Goal: Task Accomplishment & Management: Complete application form

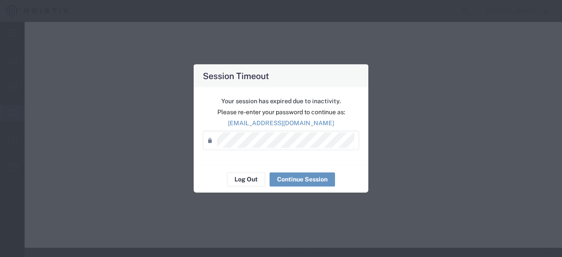
select select "9596"
select select "23082"
select select
select select "OH"
select select
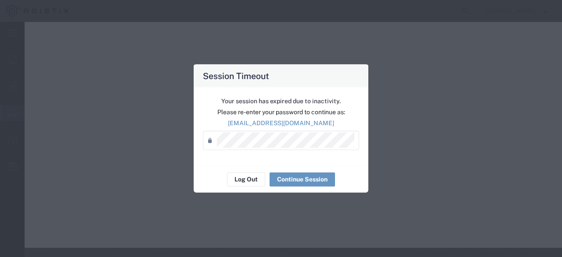
select select "CA"
select select "PURCHORD"
click at [292, 179] on button "Continue Session" at bounding box center [302, 179] width 65 height 14
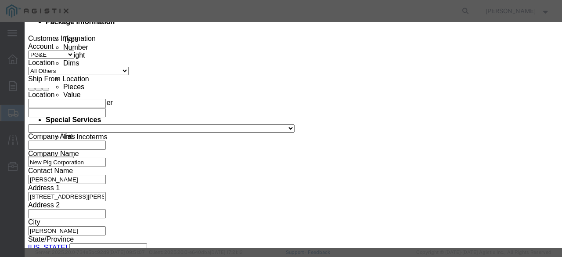
click button "Yes, Keep Working"
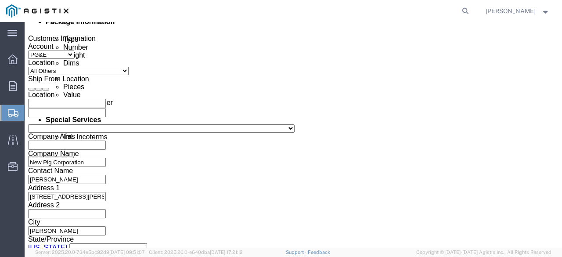
click div "[DATE] 8:00 AM"
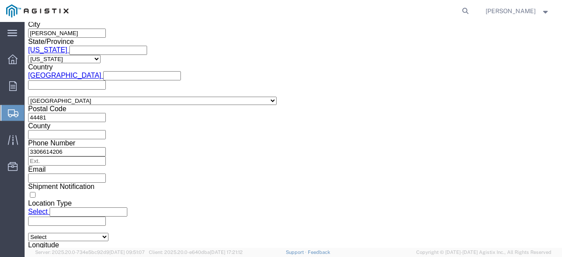
type input "6:00 AM"
click button "Apply"
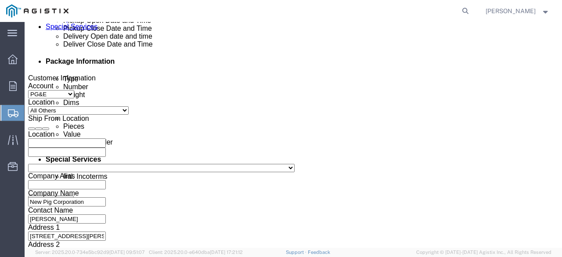
scroll to position [417, 0]
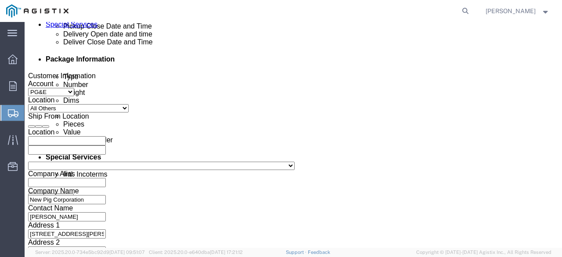
click div "[DATE] 1:00 PM"
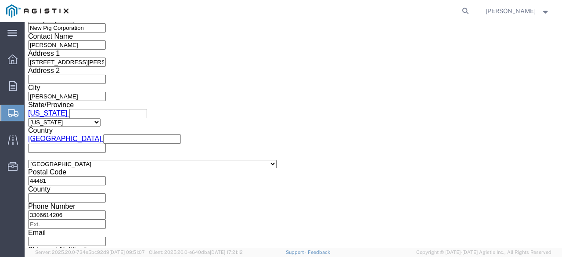
click button "Apply"
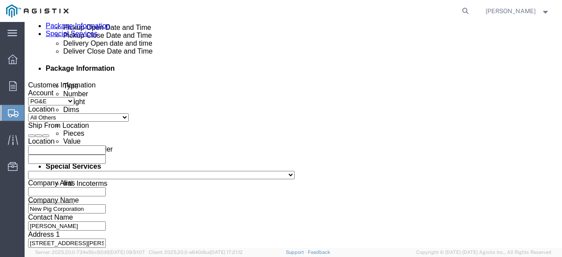
scroll to position [425, 0]
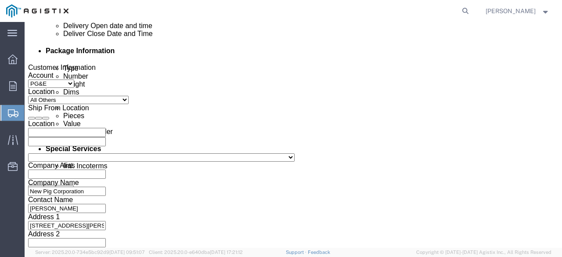
click div "[DATE] 2:00 PM"
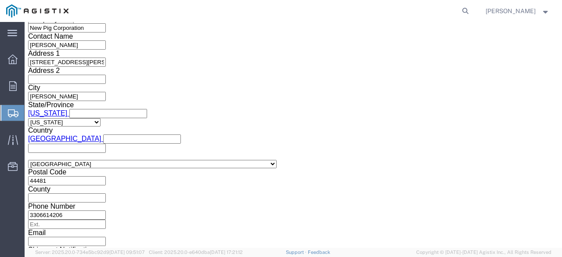
type input "4:00 PM"
click button "Apply"
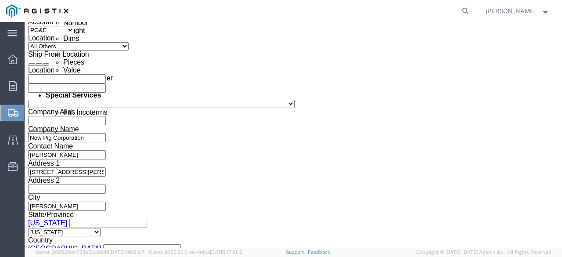
scroll to position [483, 0]
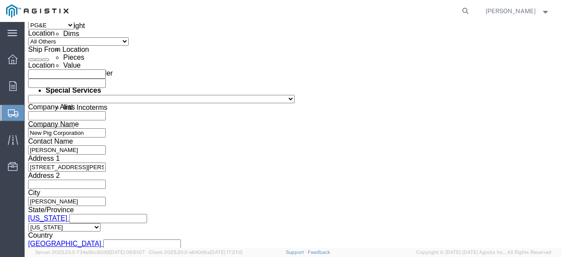
click div "[DATE] 6:00 AM"
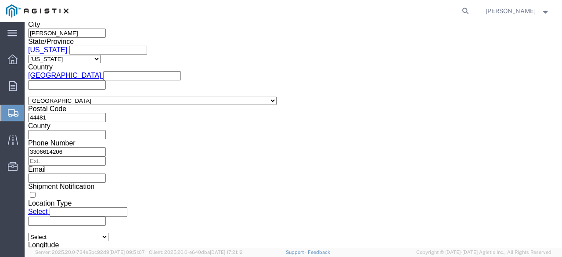
click button "Apply"
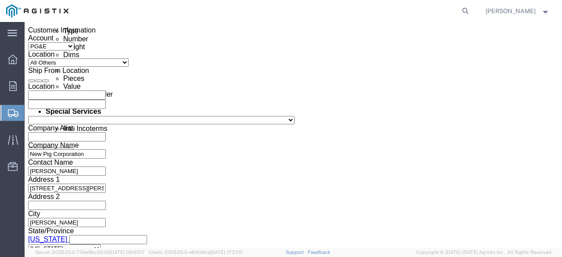
scroll to position [459, 0]
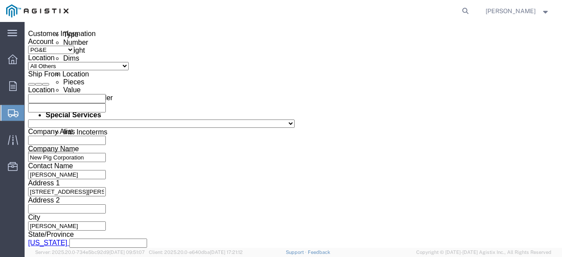
click div
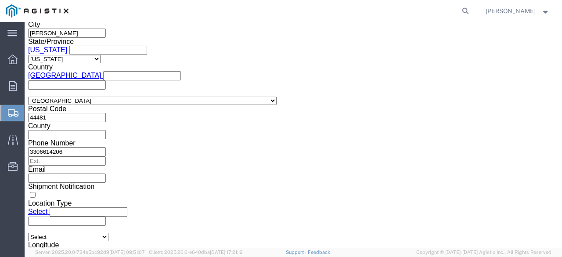
type input "2:30 AM"
click input "2:30 AM"
drag, startPoint x: 273, startPoint y: 110, endPoint x: 269, endPoint y: 113, distance: 4.7
click input "2:30 AM"
type input "2:30 PM"
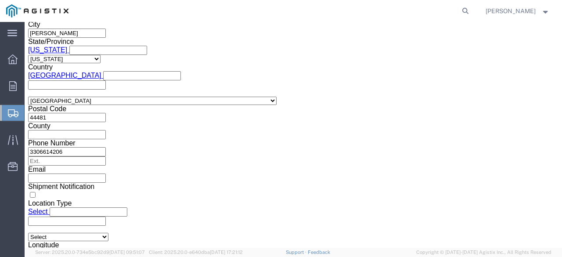
click button "Apply"
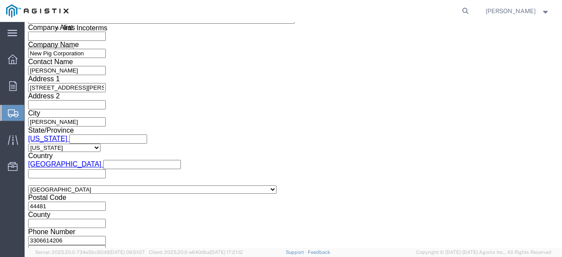
scroll to position [571, 0]
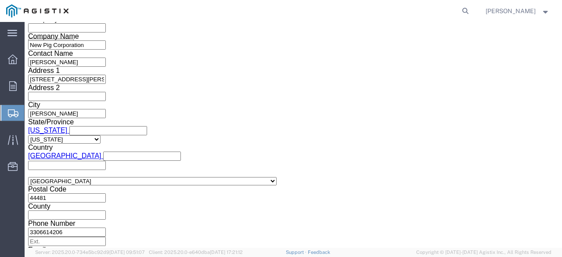
click input "text"
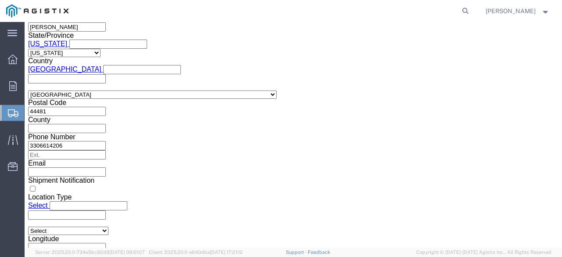
scroll to position [660, 0]
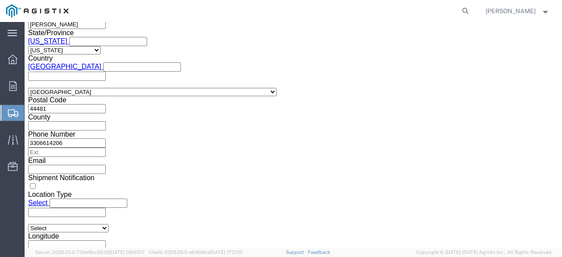
type input "2701256352"
click button "Continue"
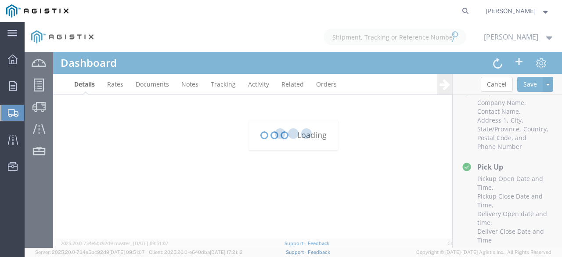
scroll to position [116, 0]
type input "[EMAIL_ADDRESS][DOMAIN_NAME]"
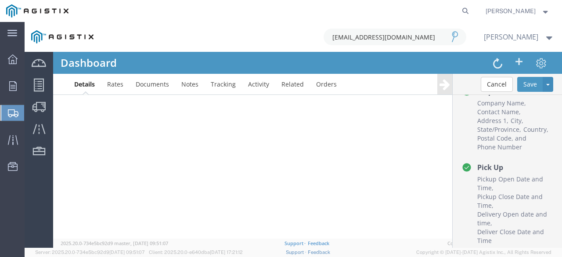
scroll to position [0, 0]
click at [83, 86] on div at bounding box center [293, 135] width 537 height 226
drag, startPoint x: 552, startPoint y: 164, endPoint x: 542, endPoint y: 208, distance: 45.1
click at [542, 208] on div at bounding box center [293, 135] width 537 height 226
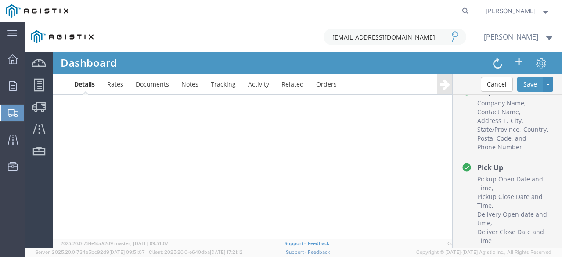
drag, startPoint x: 554, startPoint y: 179, endPoint x: 551, endPoint y: 153, distance: 26.1
click at [551, 153] on div at bounding box center [293, 135] width 537 height 226
drag, startPoint x: 555, startPoint y: 160, endPoint x: 554, endPoint y: 222, distance: 61.5
click at [554, 222] on div at bounding box center [293, 135] width 537 height 226
click at [179, 157] on div at bounding box center [293, 135] width 537 height 226
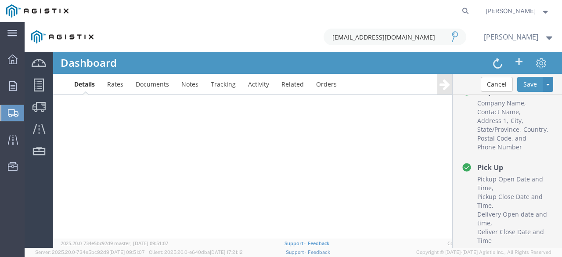
click at [547, 37] on div at bounding box center [293, 135] width 537 height 226
click at [545, 9] on strong "button" at bounding box center [546, 10] width 8 height 3
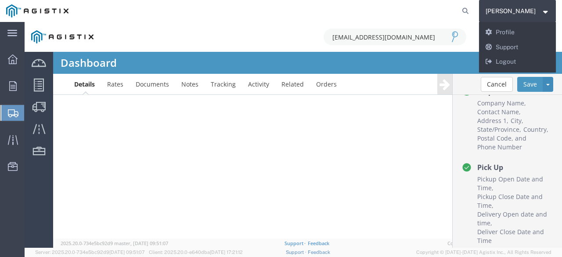
click at [230, 13] on agx-global-search at bounding box center [332, 11] width 281 height 22
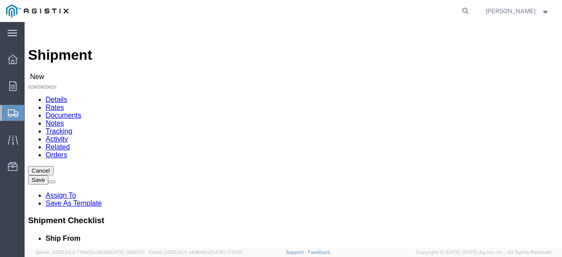
select select
click select "Select New Pig Corp PG&E"
select select "9596"
click select "Select New Pig Corp PG&E"
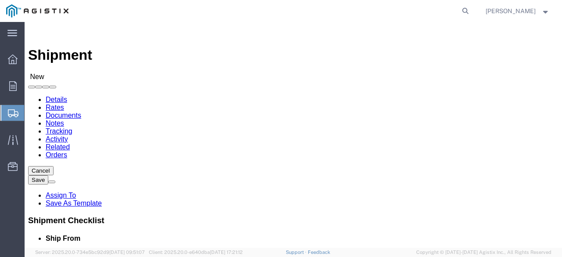
select select
click select "Select All Others Fremont DC Fresno DC Wheatland DC"
select select "23082"
click select "Select All Others Fremont DC Fresno DC Wheatland DC"
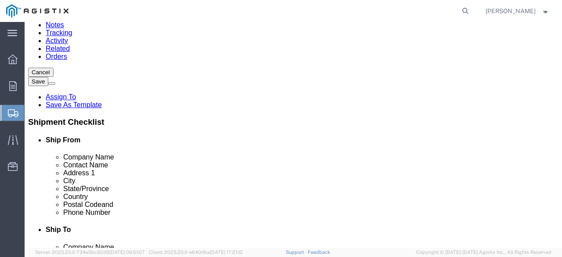
scroll to position [110, 0]
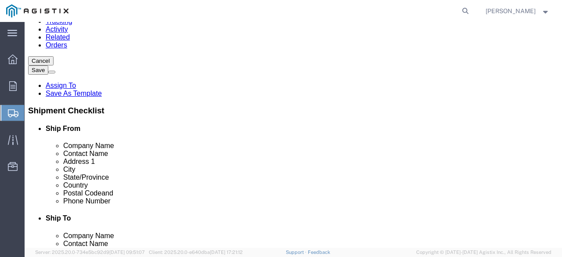
click input "text"
type input "New Pig Corporation"
type input "[PERSON_NAME]"
type input "[STREET_ADDRESS][PERSON_NAME][PERSON_NAME]"
type input "[PERSON_NAME]"
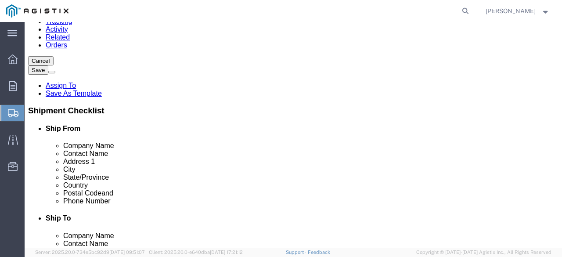
type input "o"
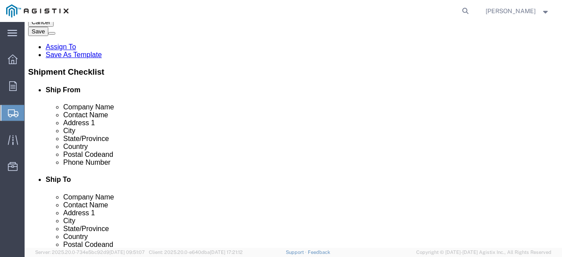
scroll to position [158, 0]
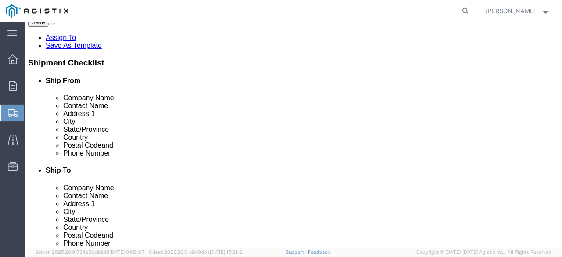
type input "oh"
click input "text"
type input "44481"
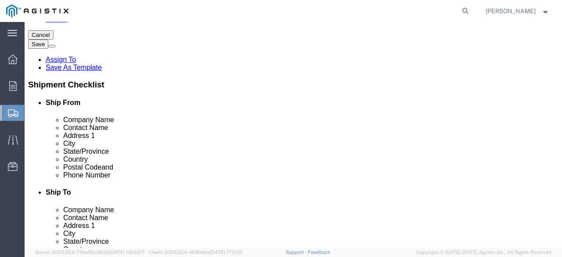
scroll to position [140, 0]
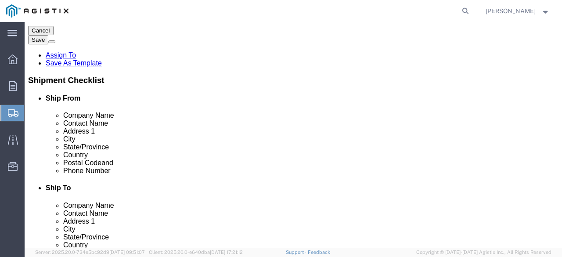
type input "3306614206"
click input "text"
type input "Pacific Gas & Electric"
type input "Jordan"
type input "[STREET_ADDRESS][PERSON_NAME]"
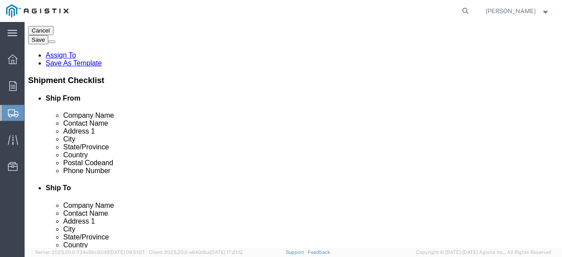
type input "Stockton"
type input "c"
type input "ca"
type input "95206"
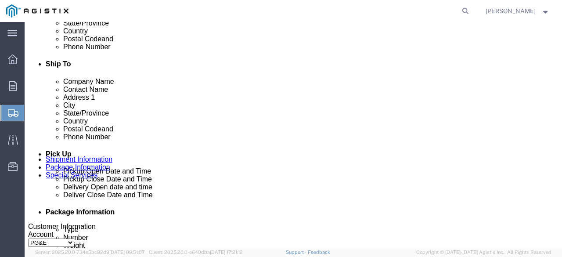
scroll to position [278, 0]
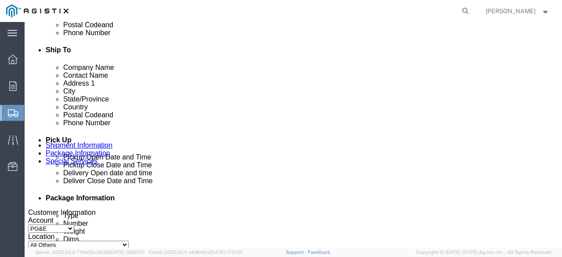
click icon
click input "text"
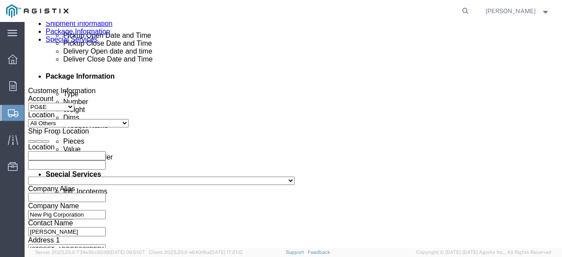
scroll to position [392, 0]
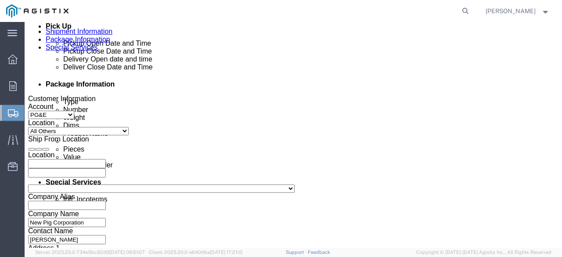
type input "2094710858"
click div "[DATE] 4:00 PM"
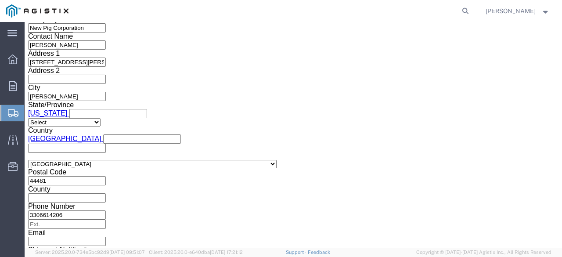
click input "4:00 PM"
type input "1:00 PM"
click button "Apply"
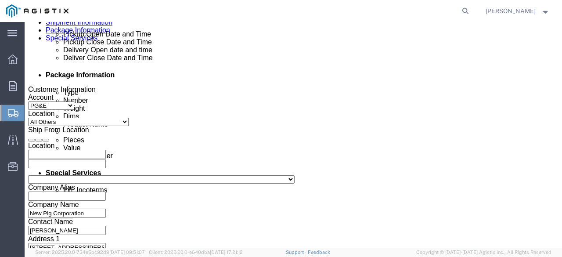
scroll to position [400, 0]
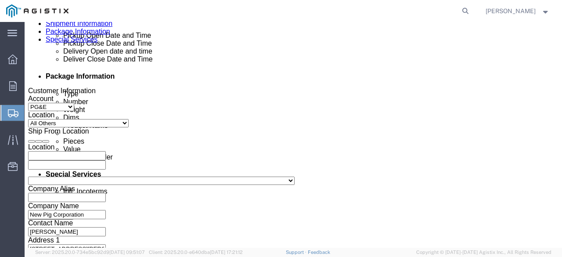
click div "[DATE] 2:00 PM"
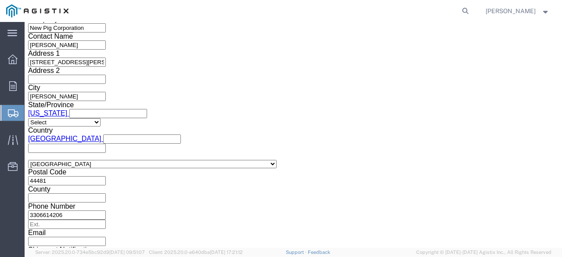
type input "4:00 PM"
click button "Apply"
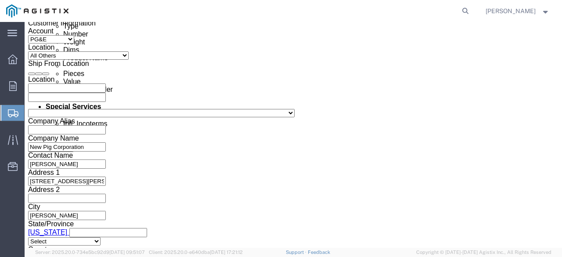
scroll to position [478, 0]
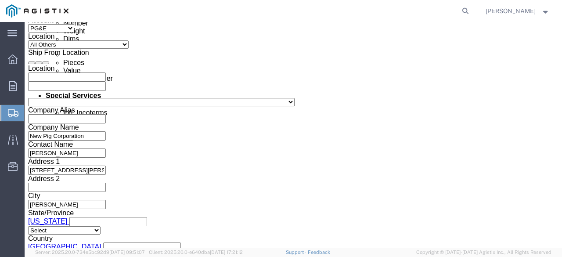
click div
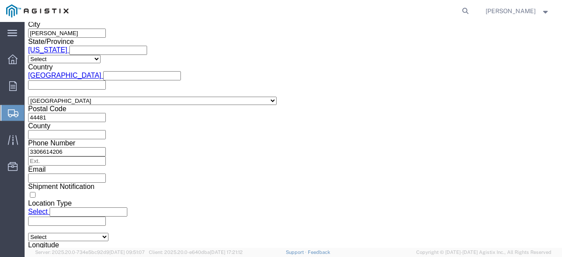
click input "5:00 PM"
drag, startPoint x: 68, startPoint y: 115, endPoint x: 75, endPoint y: 114, distance: 6.4
click input "6:00 PM"
type input "6:00 AM"
click button "Apply"
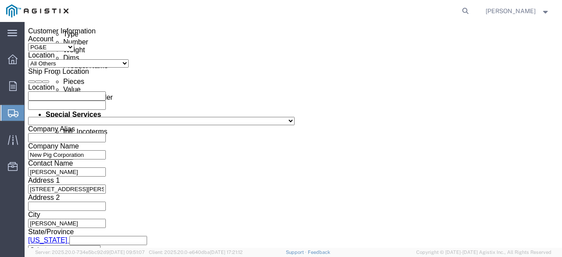
scroll to position [432, 0]
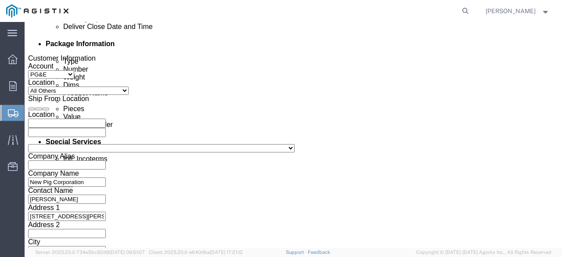
click div "[DATE] 6:00 AM"
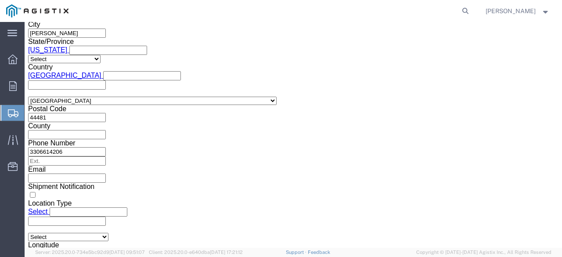
click button "Apply"
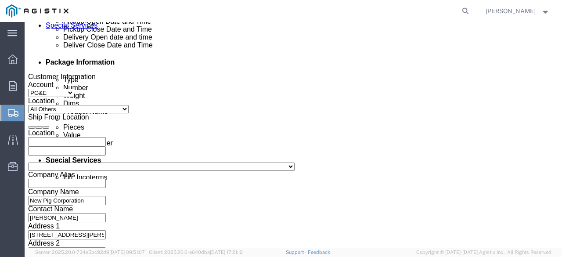
scroll to position [419, 0]
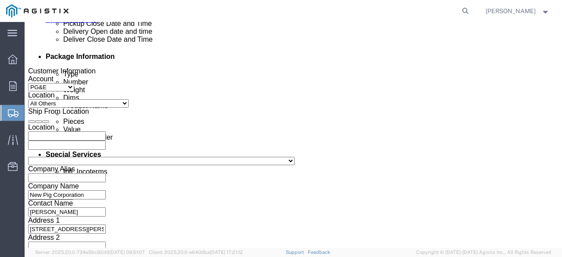
click div "Oct 22 2025 6:00 AM"
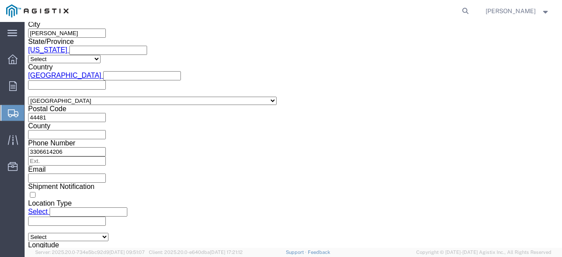
click input "text"
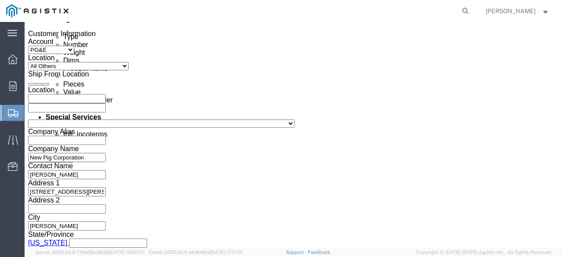
scroll to position [470, 0]
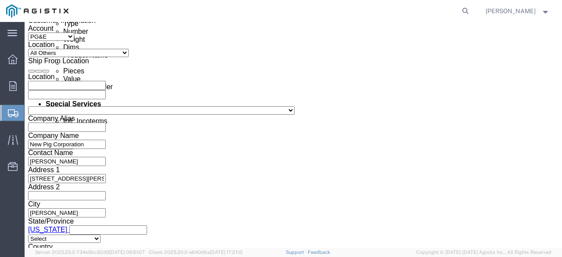
click icon
click div
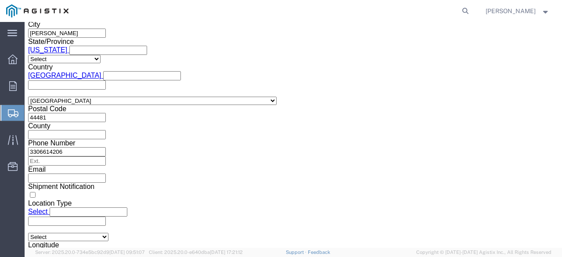
type input "2:30 PM"
click button "Apply"
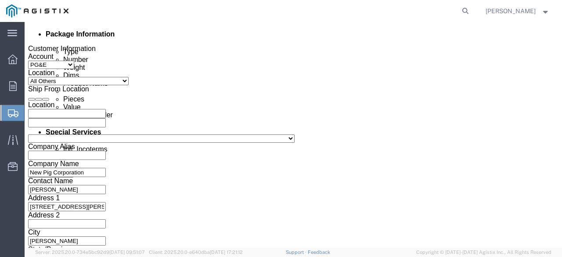
scroll to position [443, 0]
click div "Oct 22 2025 6:00 AM"
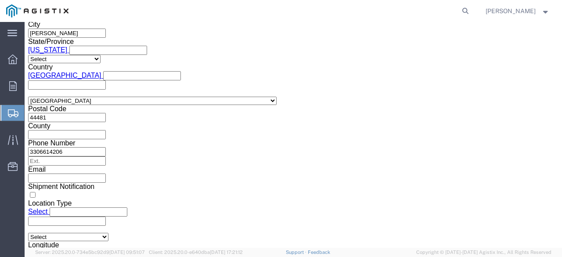
click button "Apply"
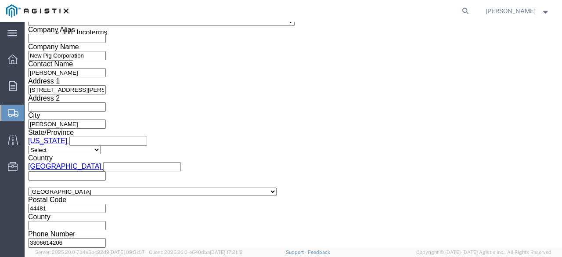
scroll to position [566, 0]
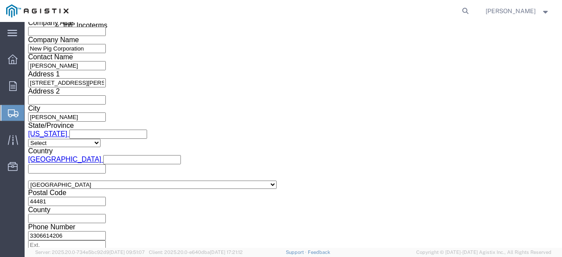
click input "text"
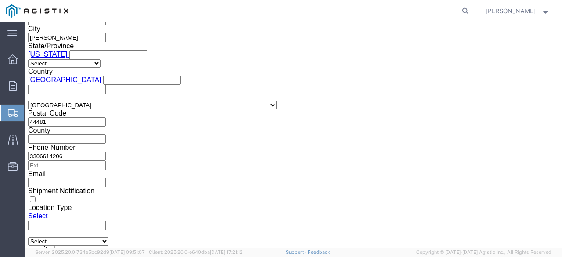
scroll to position [657, 0]
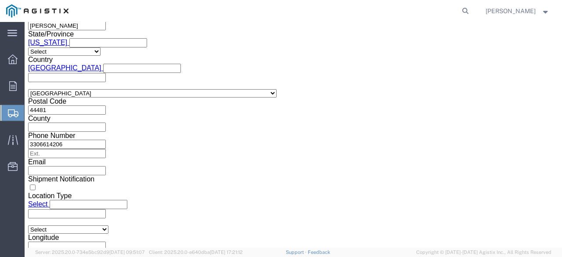
type input "2701256352"
click button "Continue"
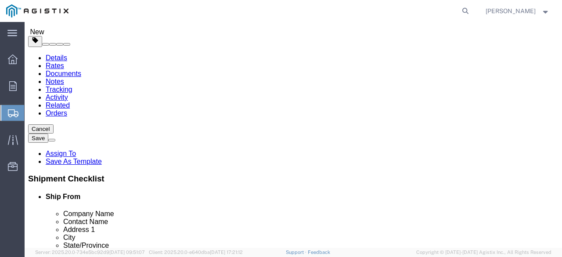
scroll to position [57, 0]
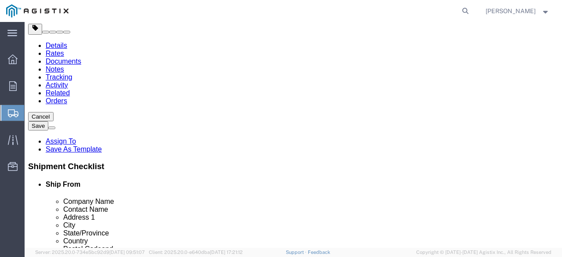
click select "Select Bulk Bundle(s) Cardboard Box(es) Carton(s) Crate(s) Drum(s) (Fiberboard)…"
select select "PSNS"
click select "Select Bulk Bundle(s) Cardboard Box(es) Carton(s) Crate(s) Drum(s) (Fiberboard)…"
drag, startPoint x: 95, startPoint y: 144, endPoint x: 43, endPoint y: 143, distance: 51.4
click div "Number Number of packages of specified package type and dimensions 1"
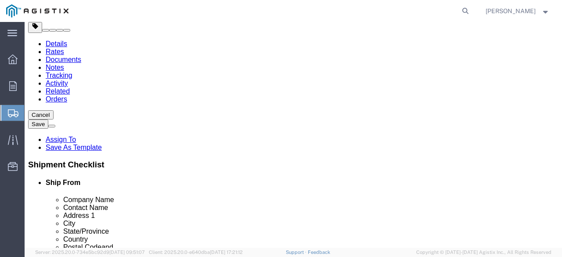
scroll to position [66, 0]
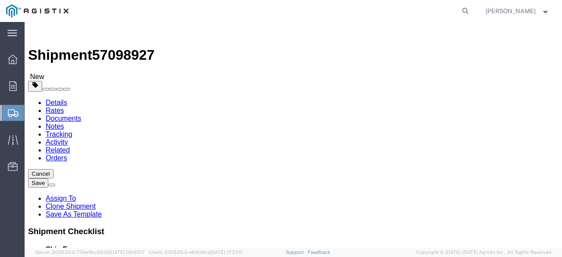
select select
